Goal: Task Accomplishment & Management: Manage account settings

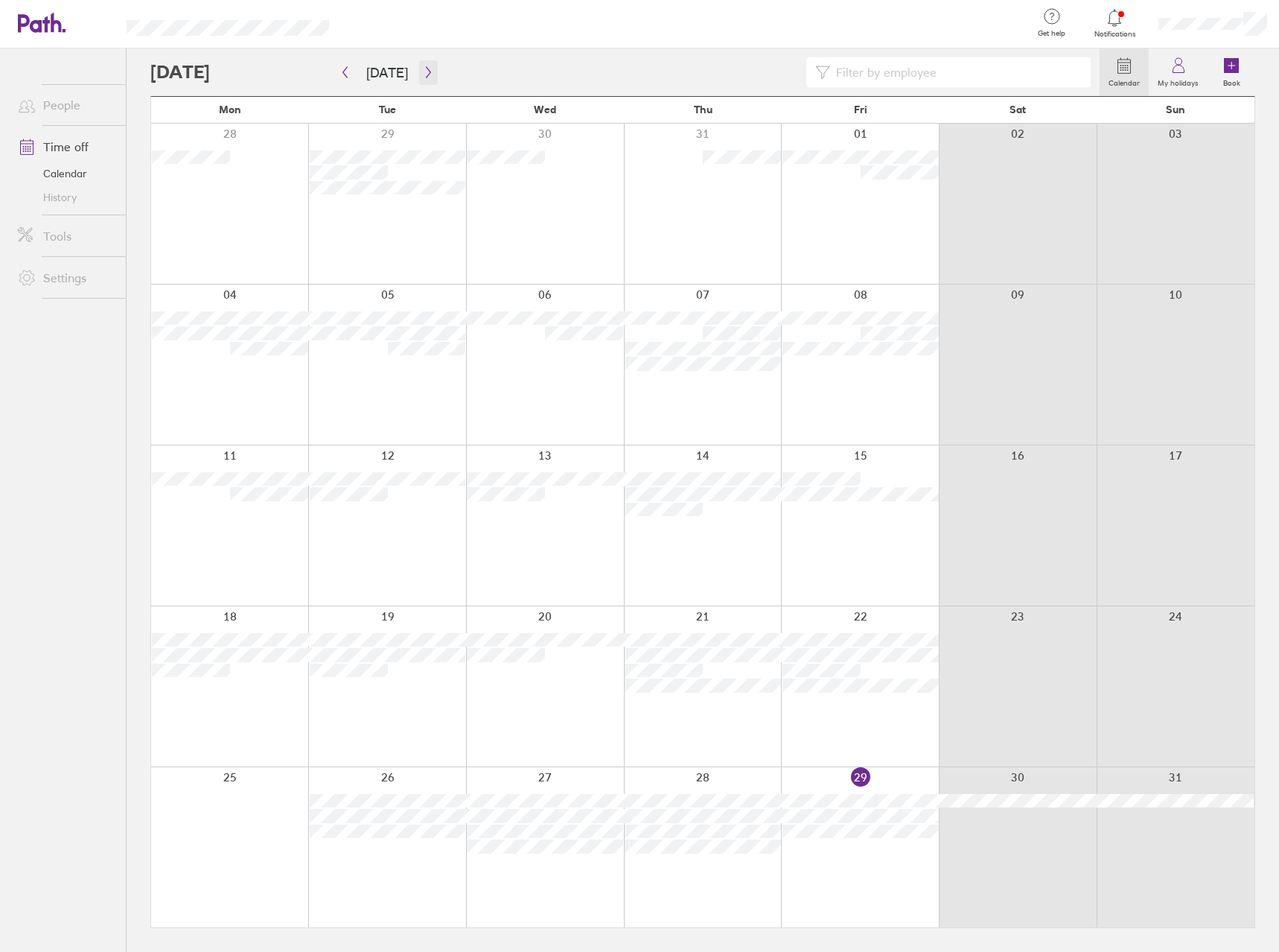
click at [423, 78] on button "button" at bounding box center [428, 73] width 18 height 25
click at [461, 67] on div at bounding box center [626, 72] width 950 height 30
click at [607, 68] on div at bounding box center [626, 72] width 950 height 30
